Goal: Task Accomplishment & Management: Complete application form

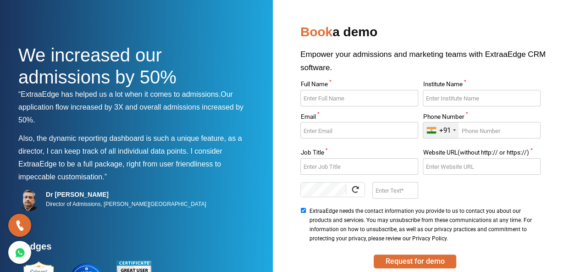
scroll to position [11, 0]
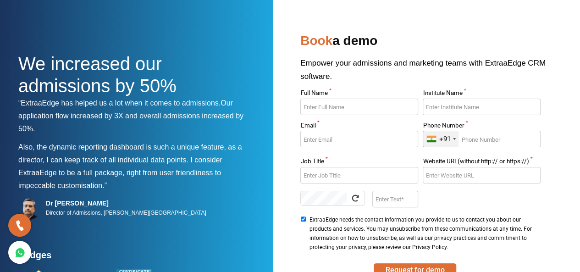
click at [348, 109] on input "Full Name *" at bounding box center [358, 107] width 117 height 17
click at [348, 109] on input "Rajj" at bounding box center [358, 107] width 117 height 17
type input "[PERSON_NAME]"
click at [440, 107] on input "Institute Name *" at bounding box center [481, 107] width 117 height 17
click at [349, 137] on input "Email *" at bounding box center [358, 139] width 117 height 17
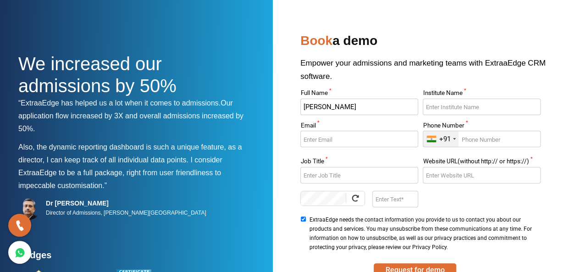
paste input "[URL][DOMAIN_NAME]"
type input "[URL][DOMAIN_NAME]"
click at [354, 152] on div "[URL][DOMAIN_NAME]" at bounding box center [358, 143] width 117 height 24
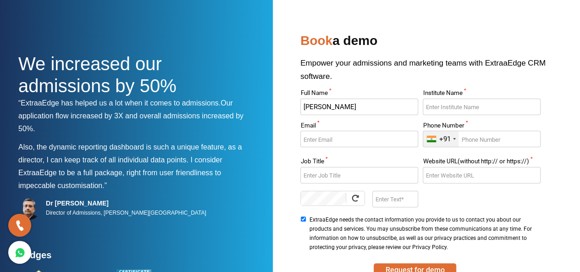
click at [454, 109] on input "Institute Name *" at bounding box center [481, 107] width 117 height 17
type input "I"
type input "Indian Institute Of Solar Energy"
click at [380, 141] on input "Email *" at bounding box center [358, 139] width 117 height 17
paste input "[EMAIL_ADDRESS][DOMAIN_NAME]"
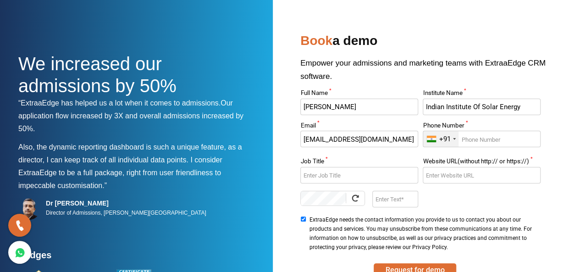
scroll to position [0, 6]
type input "[EMAIL_ADDRESS][DOMAIN_NAME]"
click at [493, 142] on input "Phone Number *" at bounding box center [481, 139] width 117 height 17
type input "8291585362"
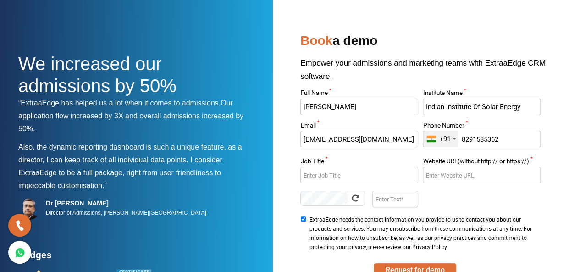
click at [317, 173] on input "Job Title *" at bounding box center [358, 175] width 117 height 17
type input "Sales Manager"
click at [451, 175] on input "Website URL(without http:// or https://) *" at bounding box center [481, 175] width 117 height 17
paste input "[DOMAIN_NAME]"
type input "[DOMAIN_NAME]"
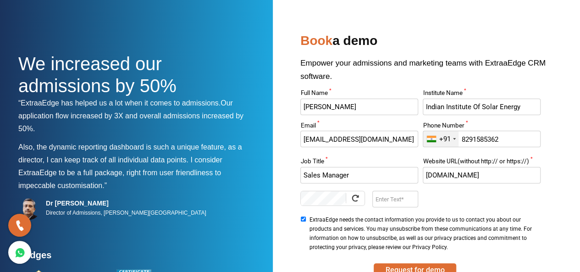
click at [388, 203] on input "Enter Text" at bounding box center [394, 199] width 45 height 17
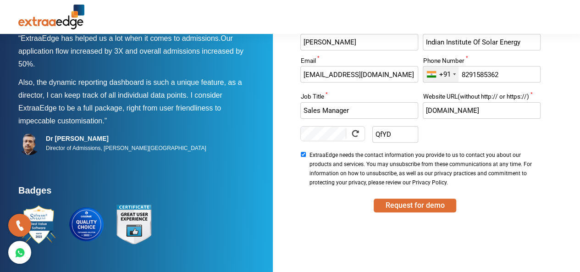
scroll to position [83, 0]
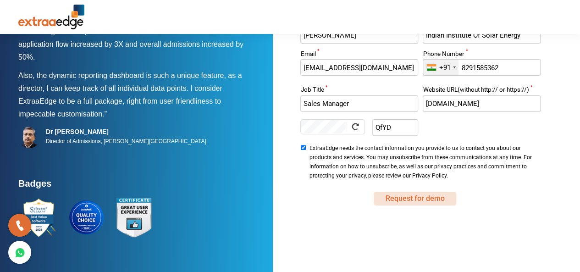
type input "QfYD"
click at [420, 202] on button "Request for demo" at bounding box center [415, 199] width 83 height 14
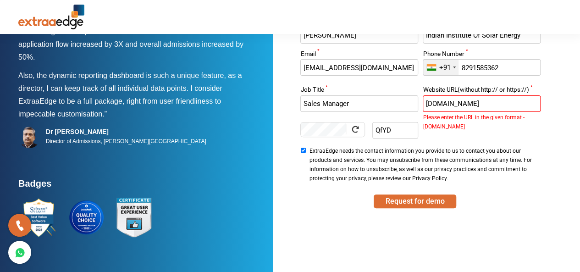
click at [509, 146] on label "ExtraaEdge needs the contact information you provide to us to contact you about…" at bounding box center [420, 165] width 240 height 39
click at [306, 148] on input "ExtraaEdge needs the contact information you provide to us to contact you about…" at bounding box center [303, 150] width 6 height 5
checkbox input "false"
click at [424, 104] on input "[DOMAIN_NAME]" at bounding box center [481, 103] width 117 height 17
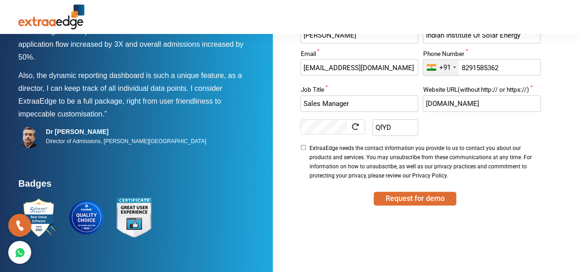
type input "[DOMAIN_NAME]"
click at [499, 217] on div "Full Name * [PERSON_NAME] Institute Name * Indian Institute Of Solar Energy Ema…" at bounding box center [420, 110] width 267 height 215
click at [403, 202] on button "Request for demo" at bounding box center [415, 199] width 83 height 14
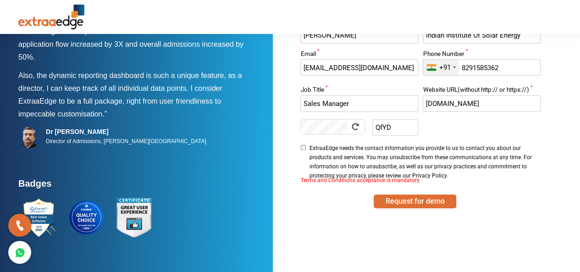
click at [303, 149] on input "ExtraaEdge needs the contact information you provide to us to contact you about…" at bounding box center [303, 147] width 6 height 5
checkbox input "true"
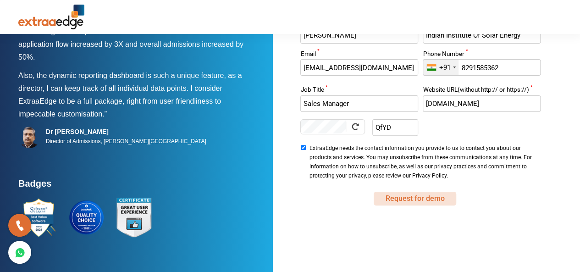
click at [410, 200] on button "Request for demo" at bounding box center [415, 199] width 83 height 14
